Goal: Book appointment/travel/reservation

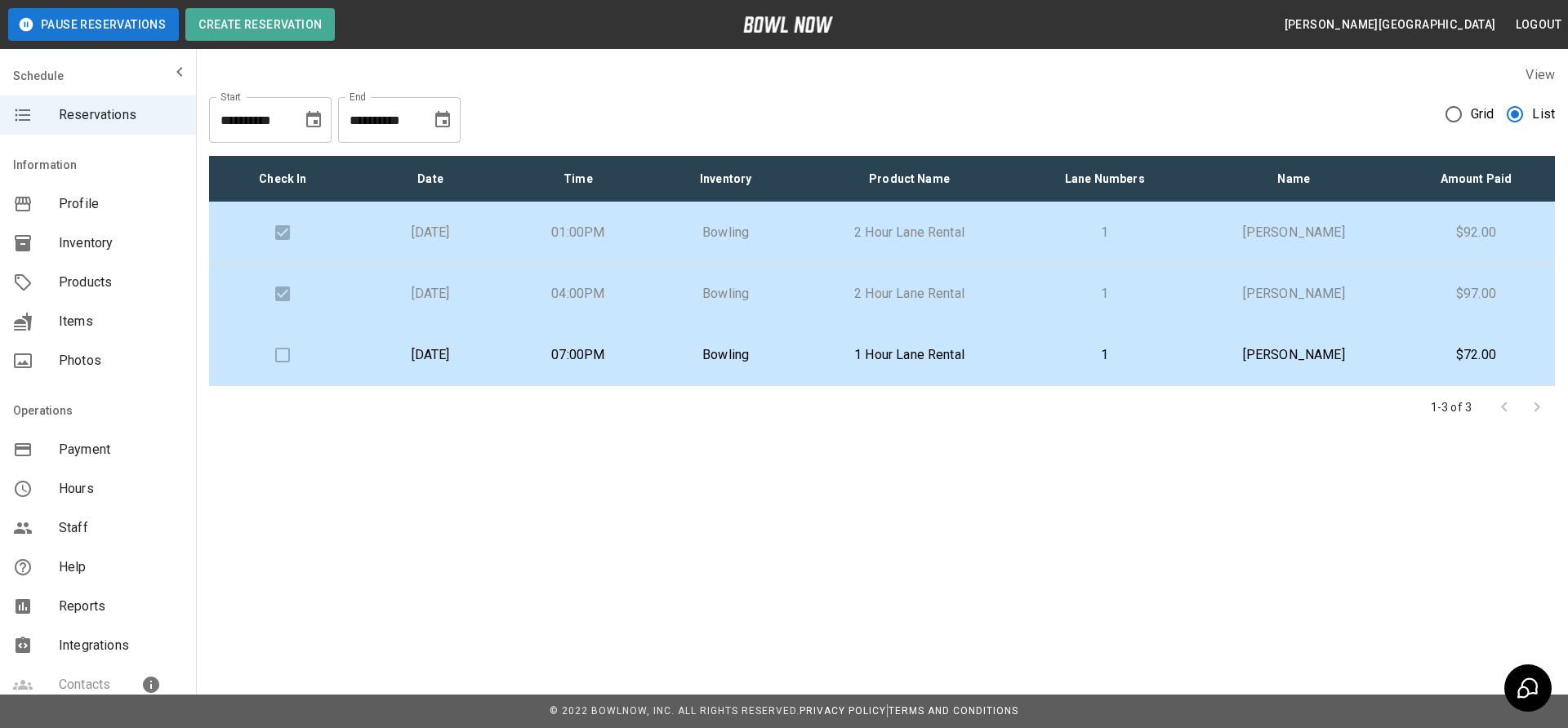
click at [639, 359] on p "07:00PM" at bounding box center [578, 355] width 121 height 20
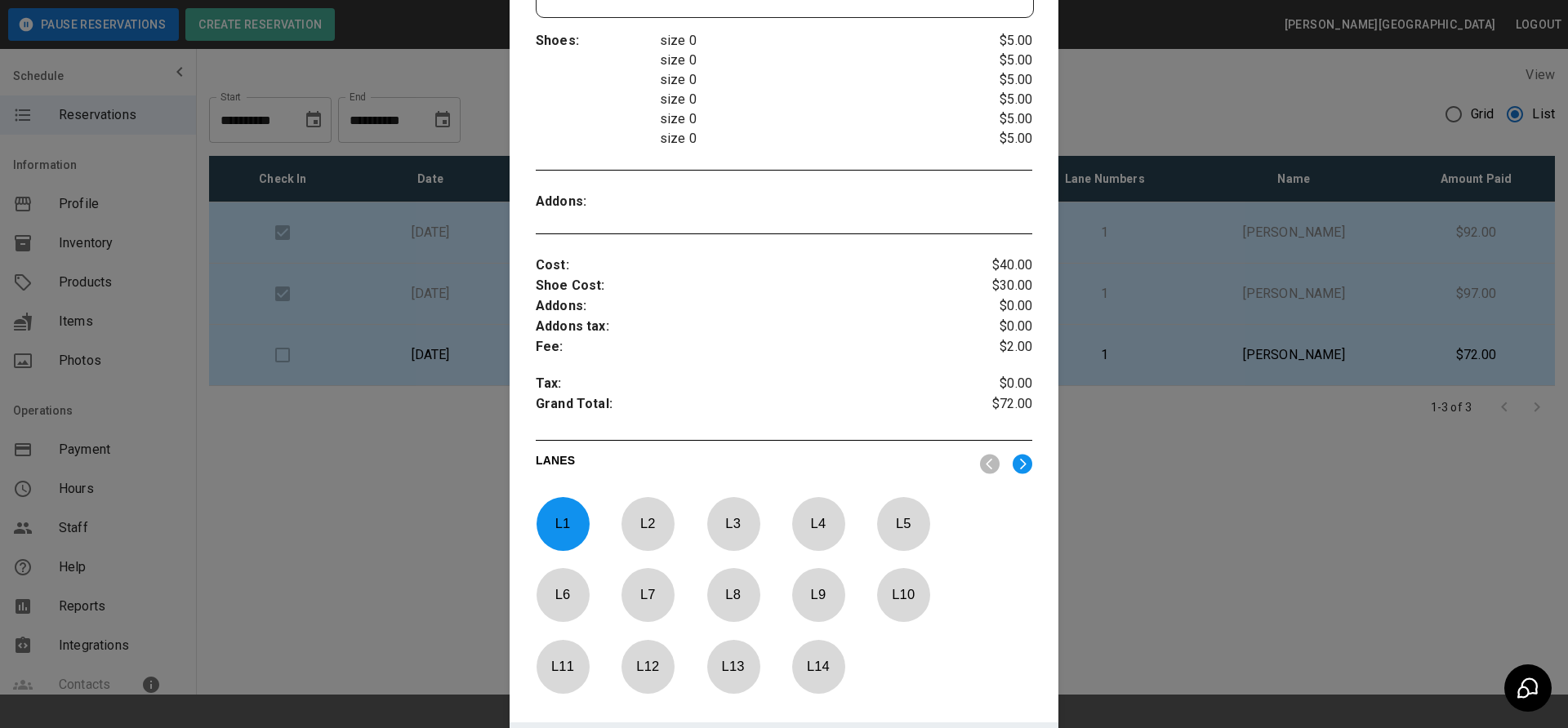
scroll to position [531, 0]
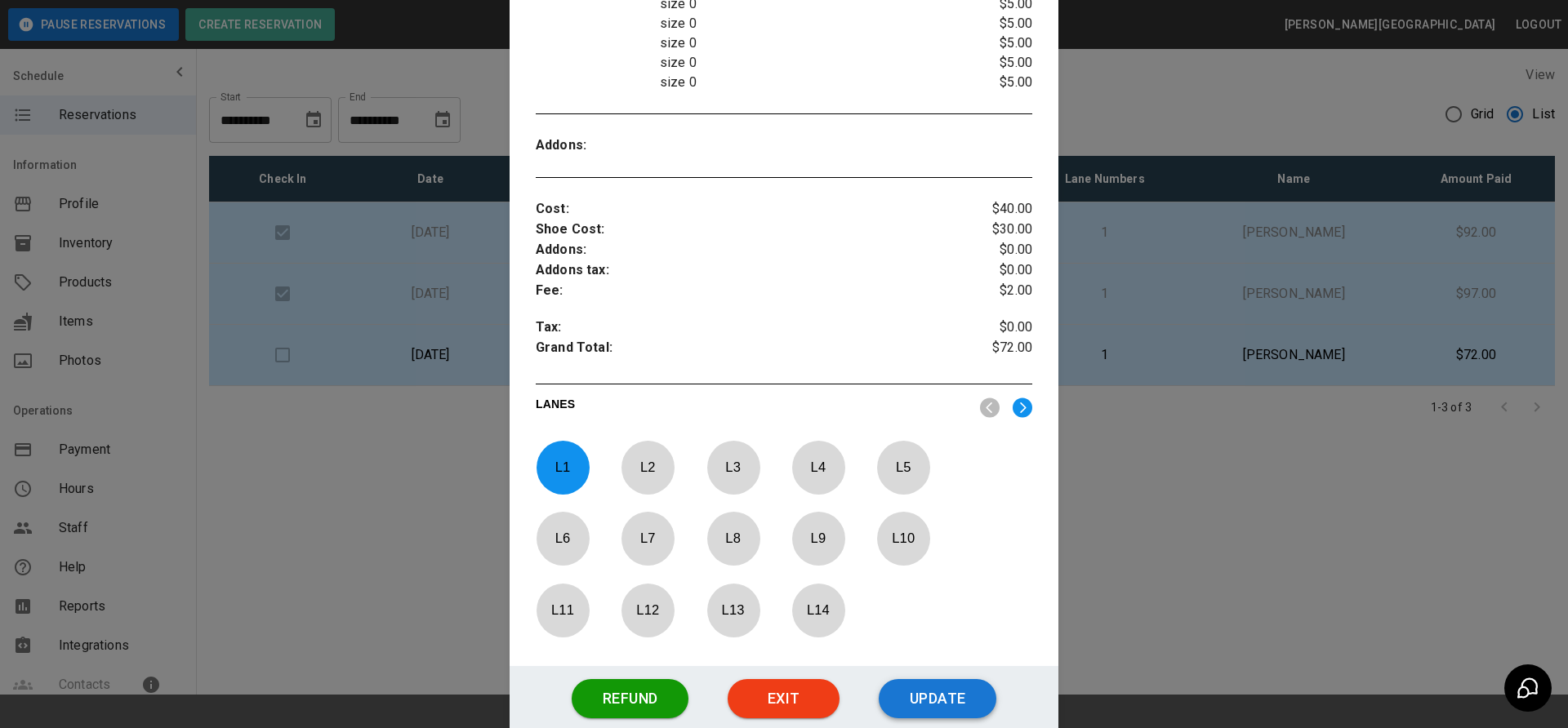
click at [934, 694] on button "Update" at bounding box center [937, 699] width 118 height 40
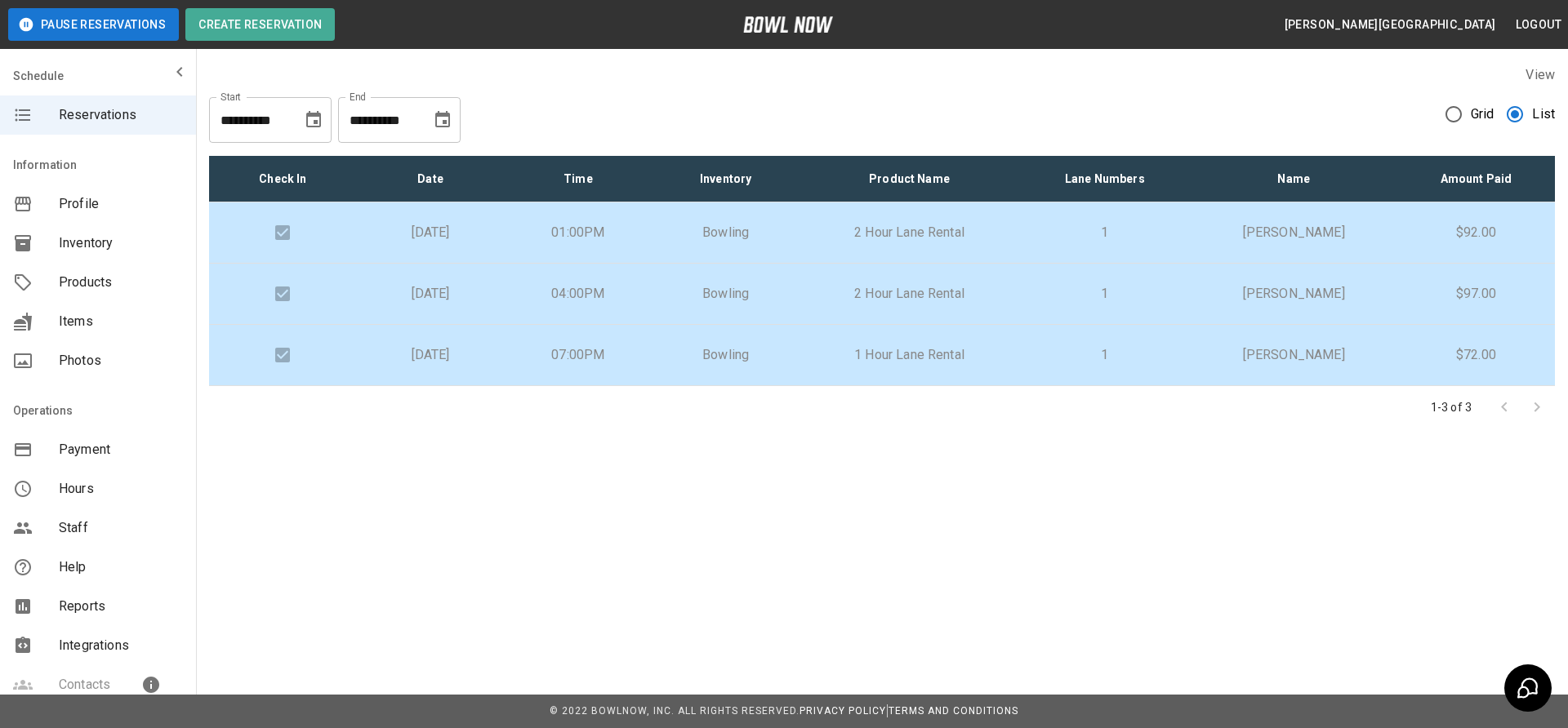
click at [602, 360] on p "07:00PM" at bounding box center [578, 355] width 121 height 20
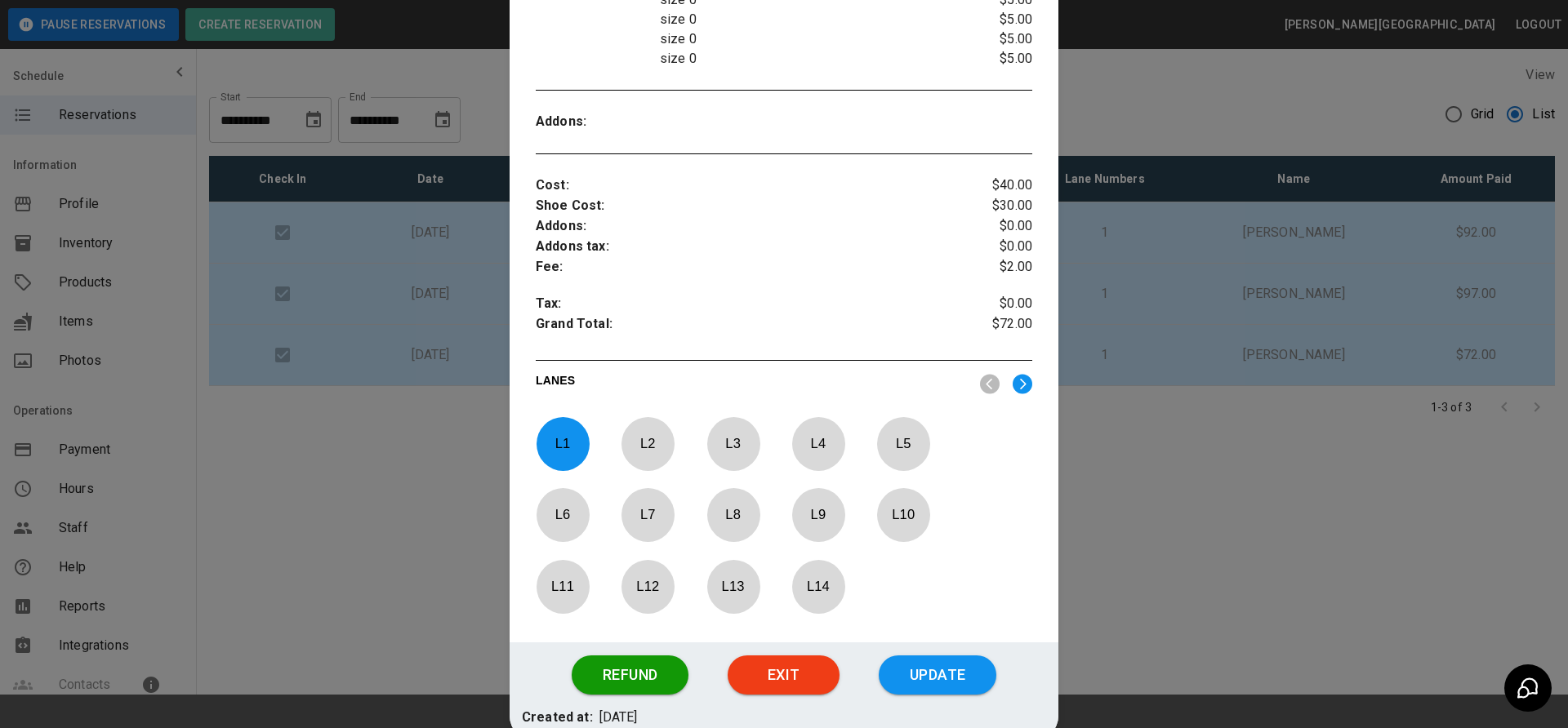
scroll to position [635, 0]
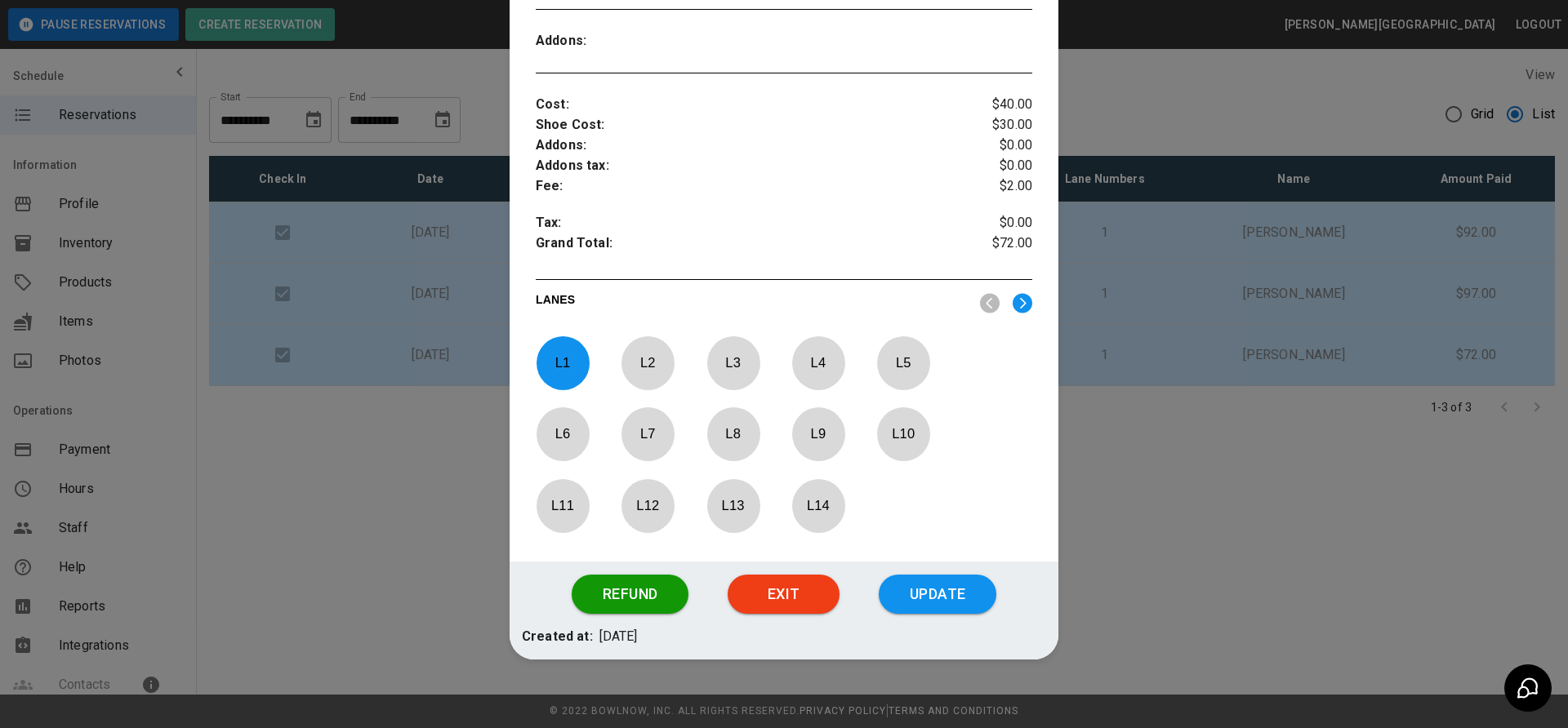
click at [1132, 476] on div at bounding box center [784, 364] width 1568 height 728
